Goal: Information Seeking & Learning: Find specific page/section

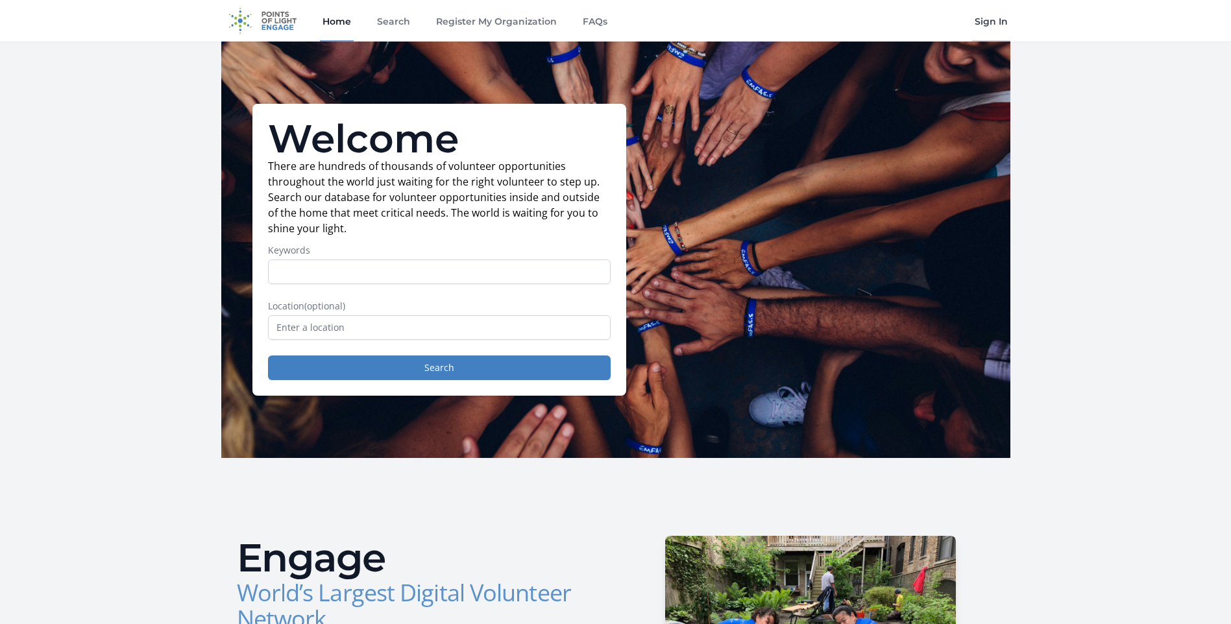
click at [992, 21] on link "Sign In" at bounding box center [991, 21] width 38 height 42
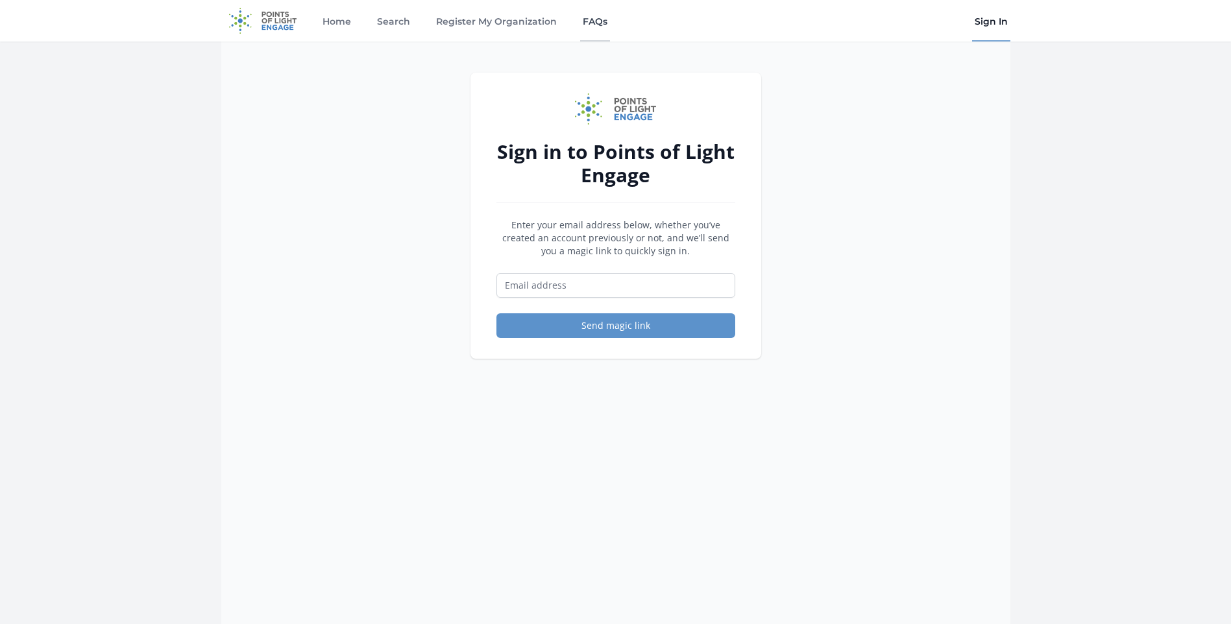
click at [591, 27] on link "FAQs" at bounding box center [595, 21] width 30 height 42
